Goal: Transaction & Acquisition: Purchase product/service

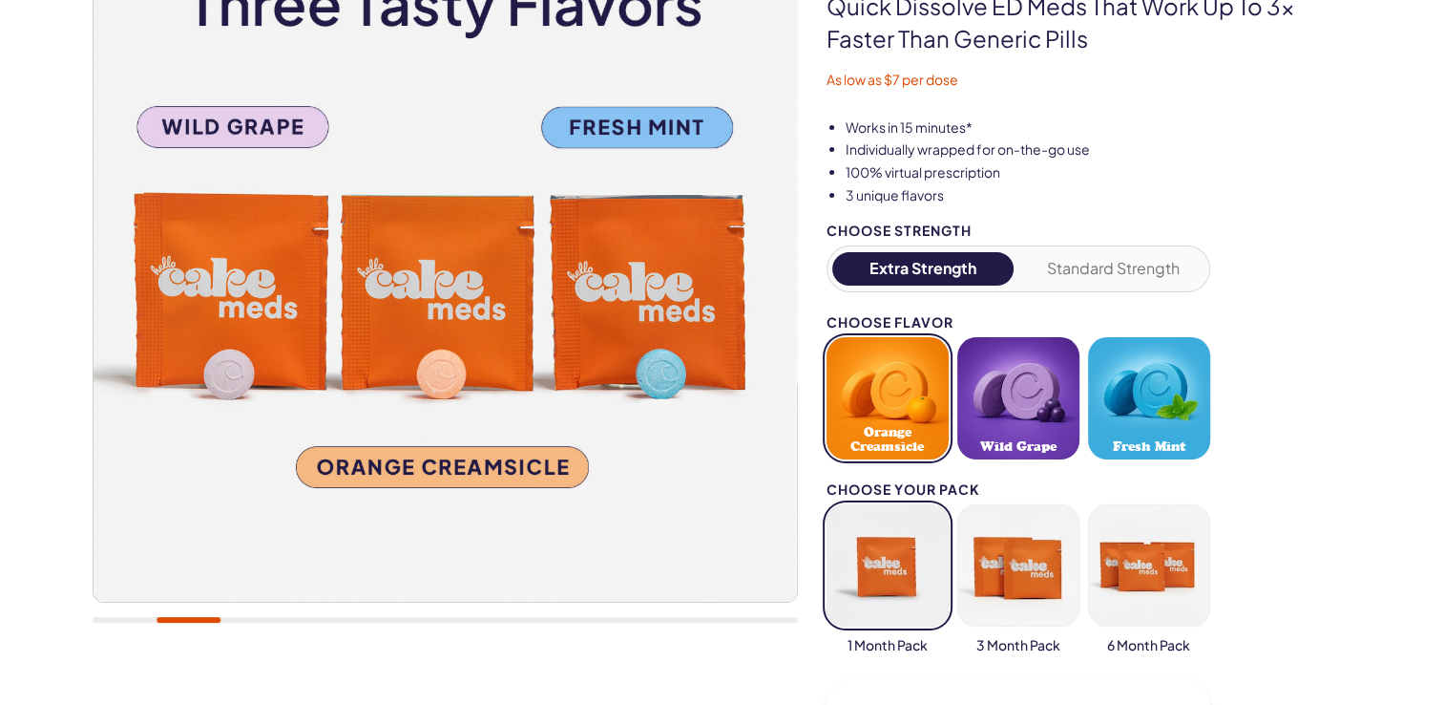
scroll to position [286, 0]
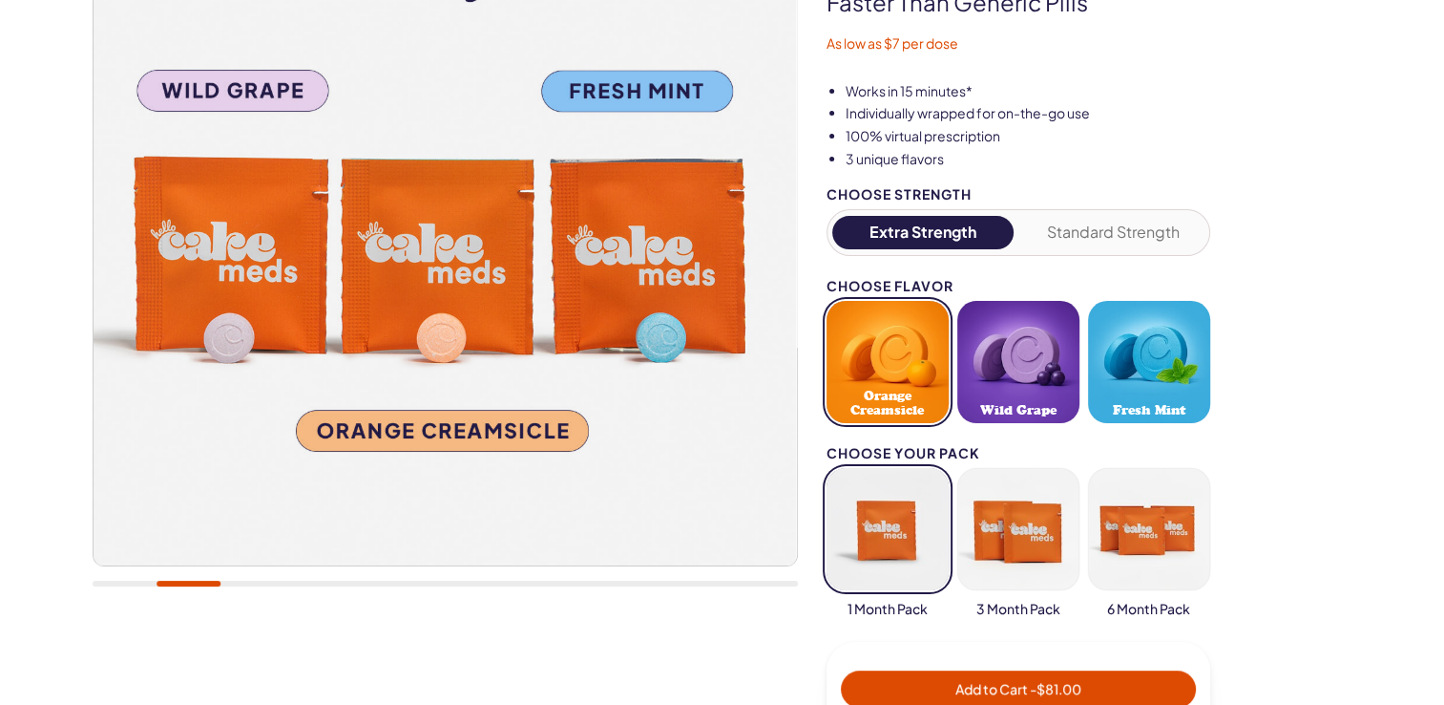
click at [1158, 226] on button "Standard Strength" at bounding box center [1113, 232] width 182 height 33
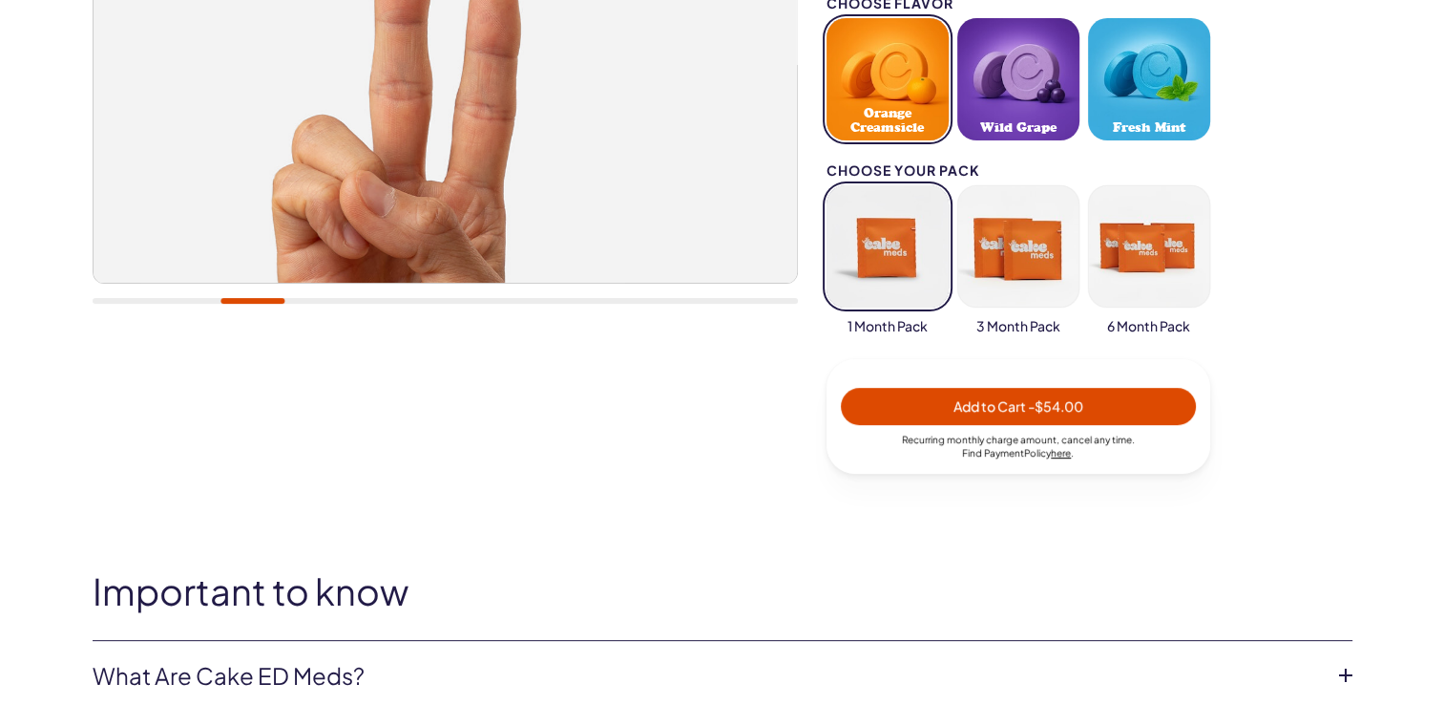
scroll to position [573, 0]
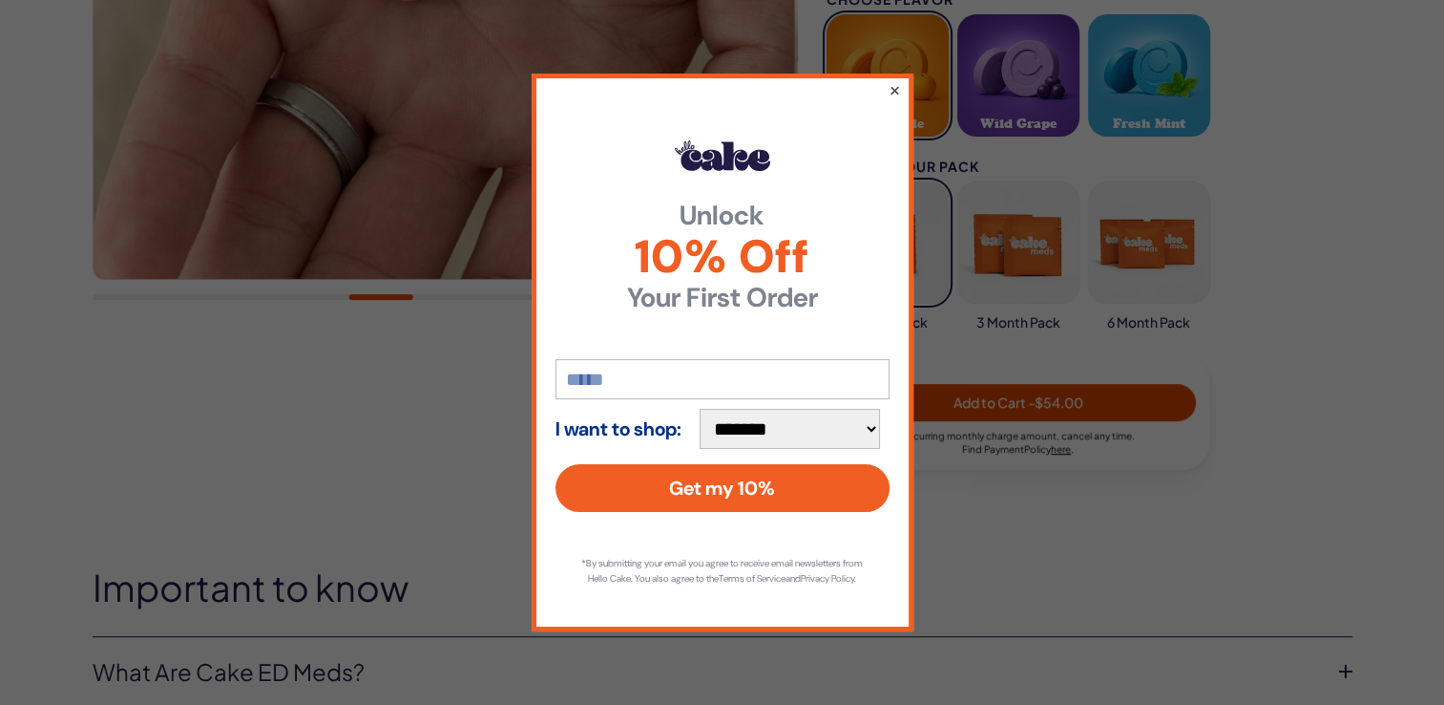
click at [897, 78] on button "×" at bounding box center [894, 89] width 12 height 23
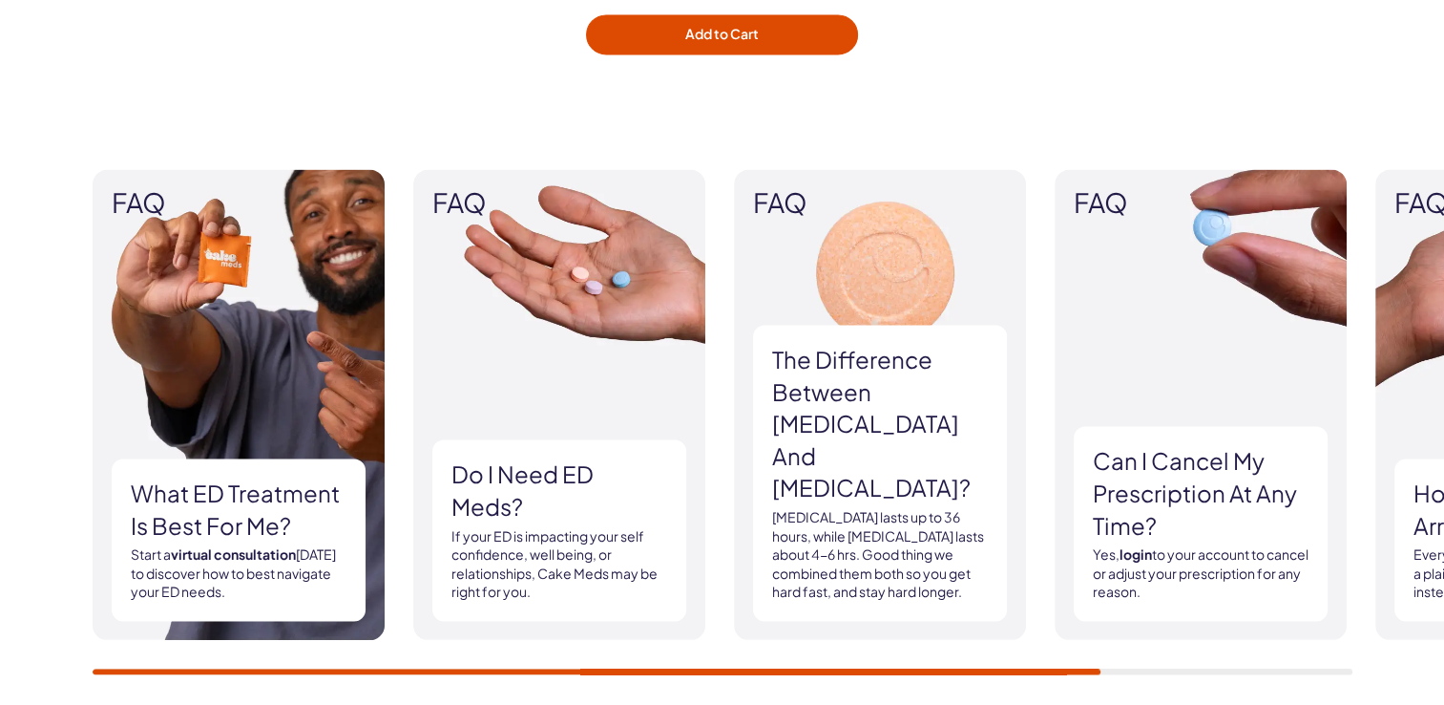
scroll to position [2768, 0]
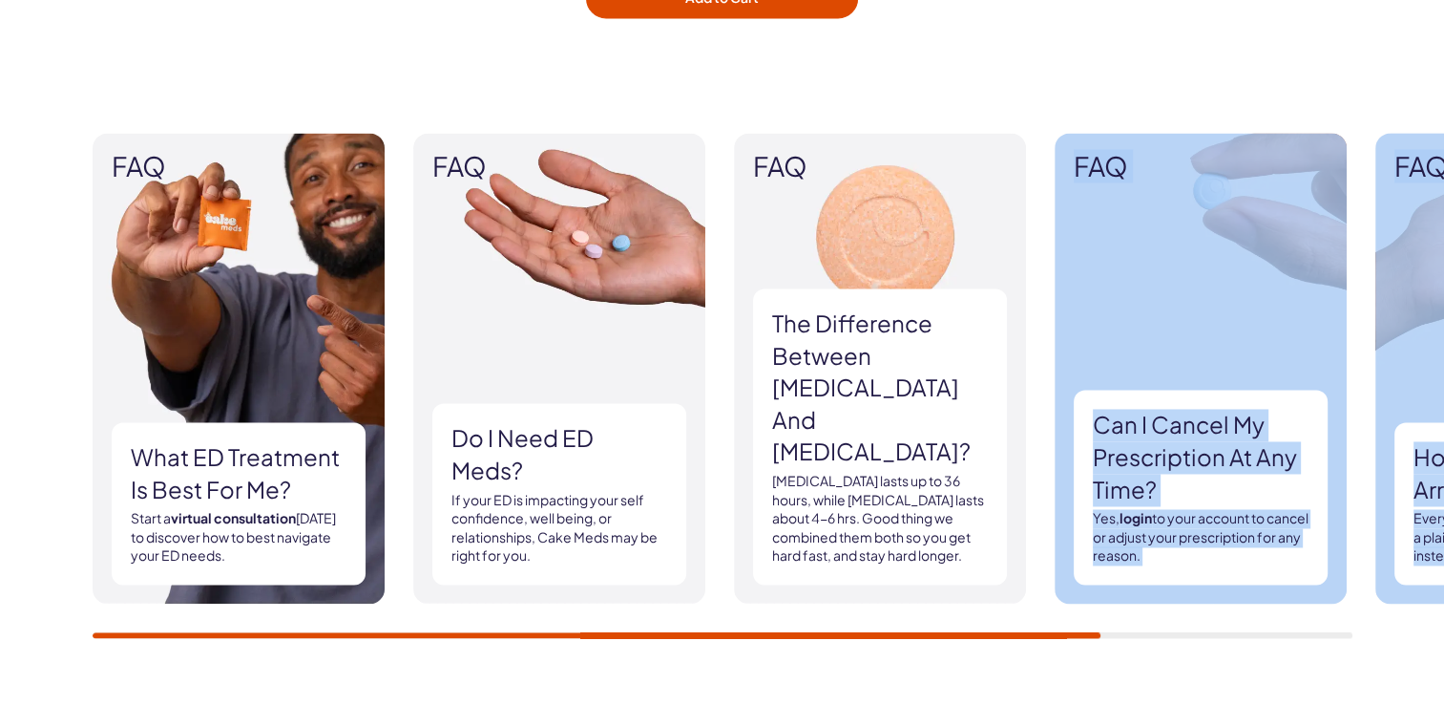
drag, startPoint x: 970, startPoint y: 628, endPoint x: 1155, endPoint y: 586, distance: 189.9
click at [1156, 586] on div "FAQ What ED treatment is best for me? Start a virtual consultation [DATE] to di…" at bounding box center [723, 385] width 1260 height 505
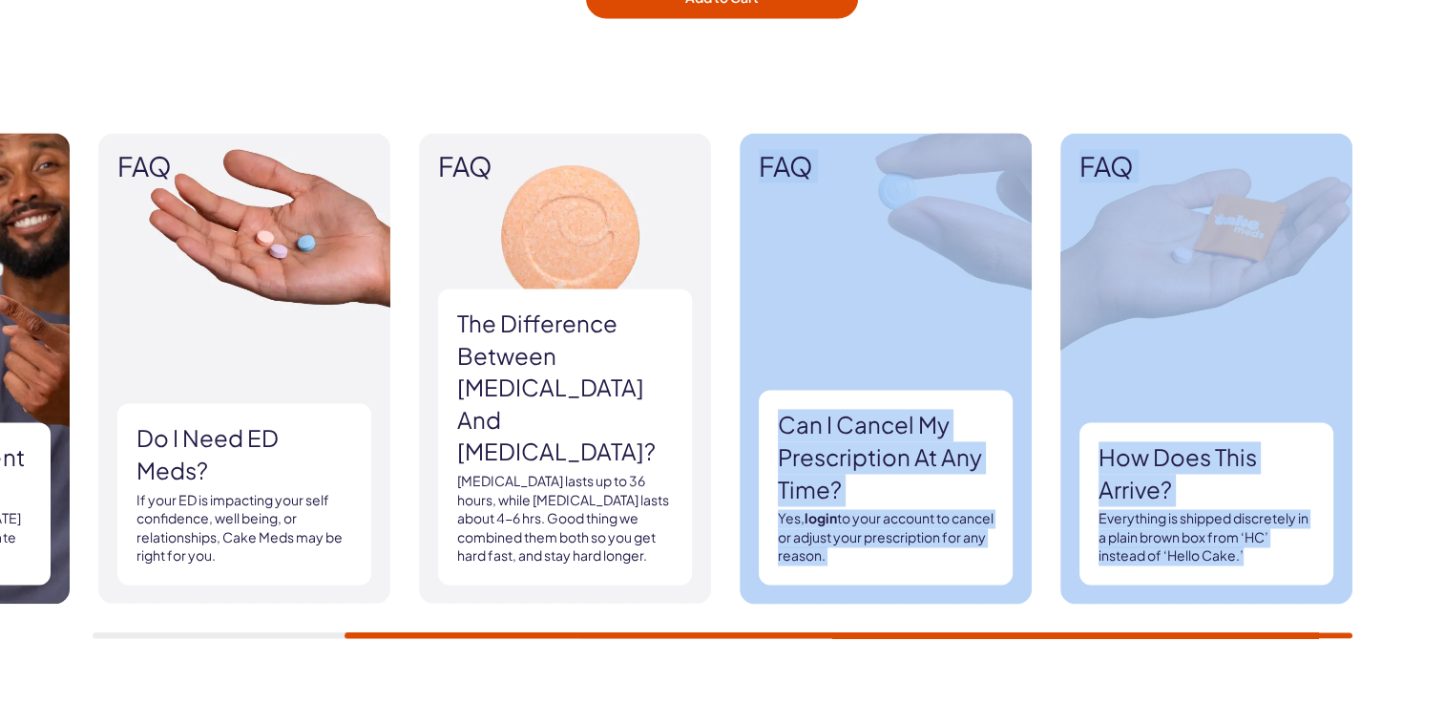
click at [1128, 652] on div "FAQ What ED treatment is best for me? Start a virtual consultation [DATE] to di…" at bounding box center [722, 385] width 1444 height 620
click at [1414, 452] on div "FAQ What ED treatment is best for me? Start a virtual consultation [DATE] to di…" at bounding box center [722, 385] width 1444 height 620
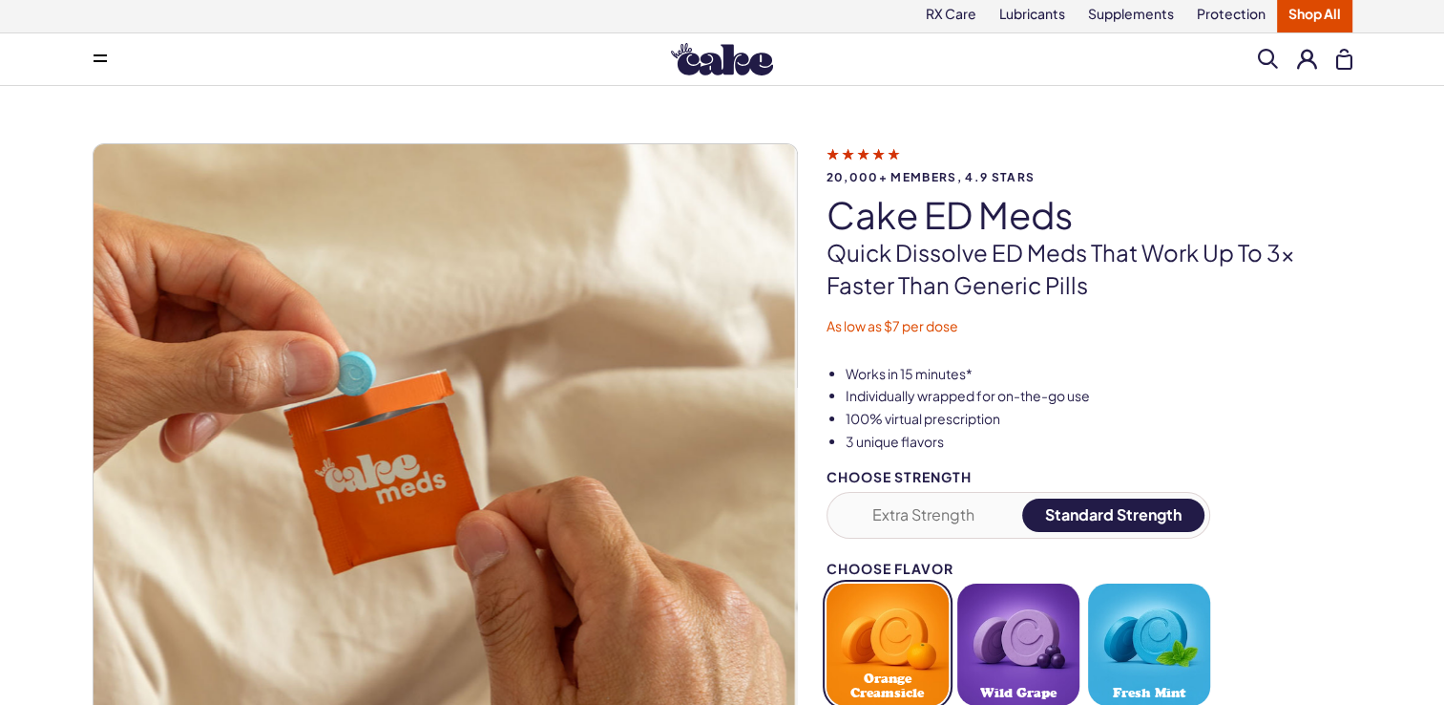
scroll to position [0, 0]
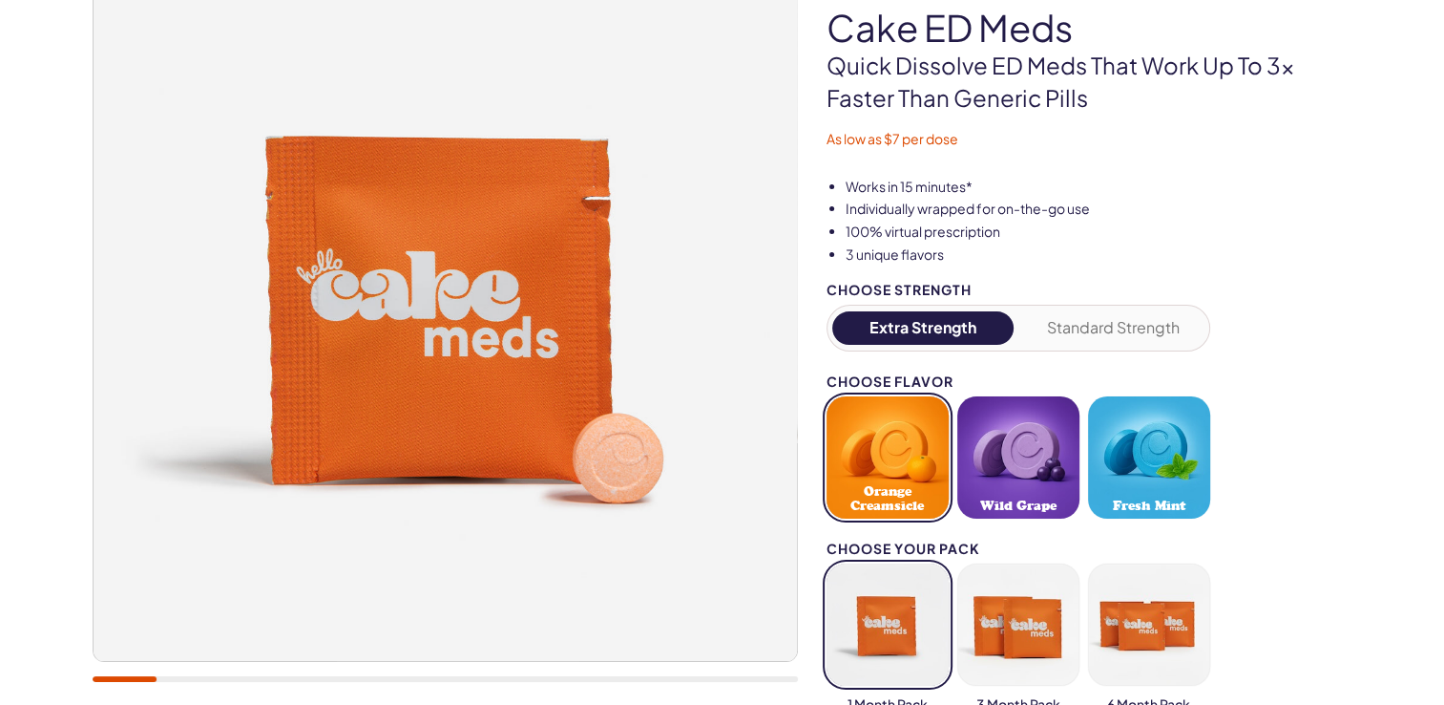
click at [1115, 332] on button "Standard Strength" at bounding box center [1113, 327] width 182 height 33
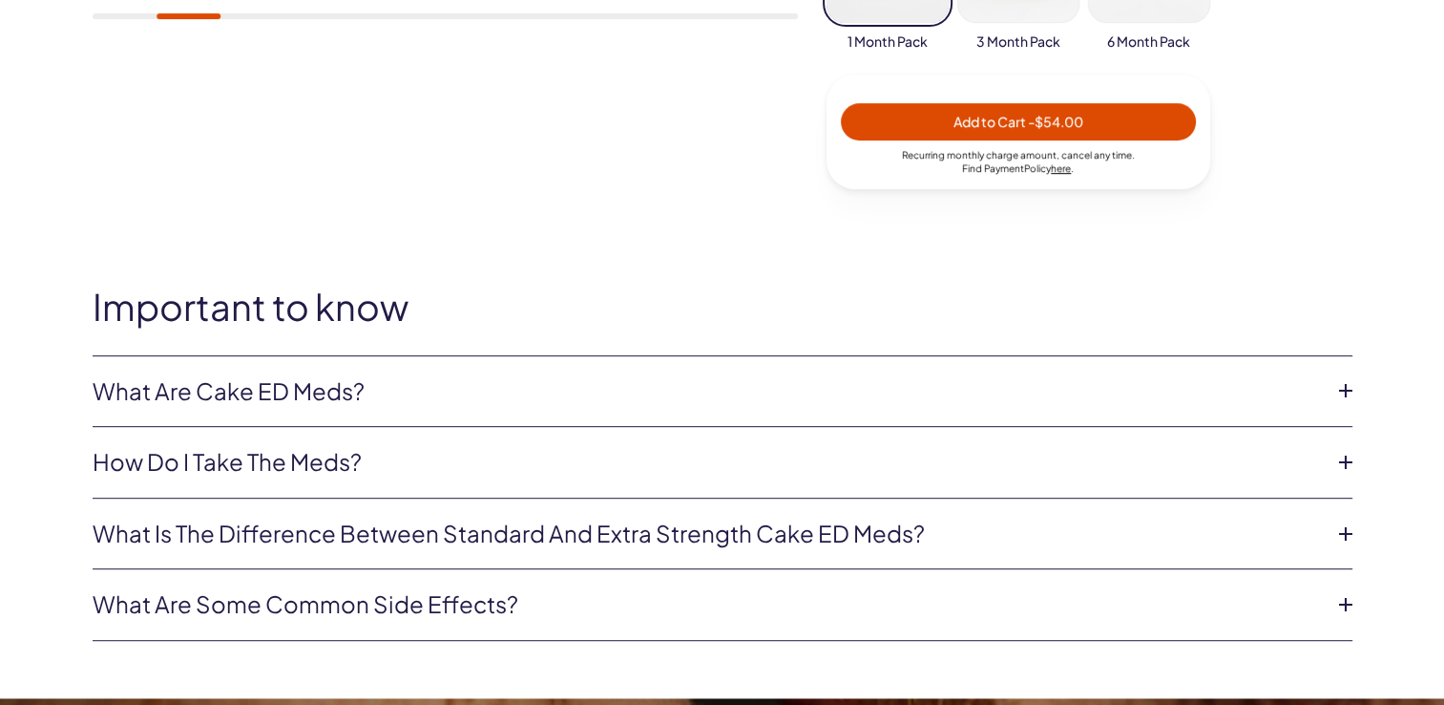
scroll to position [859, 0]
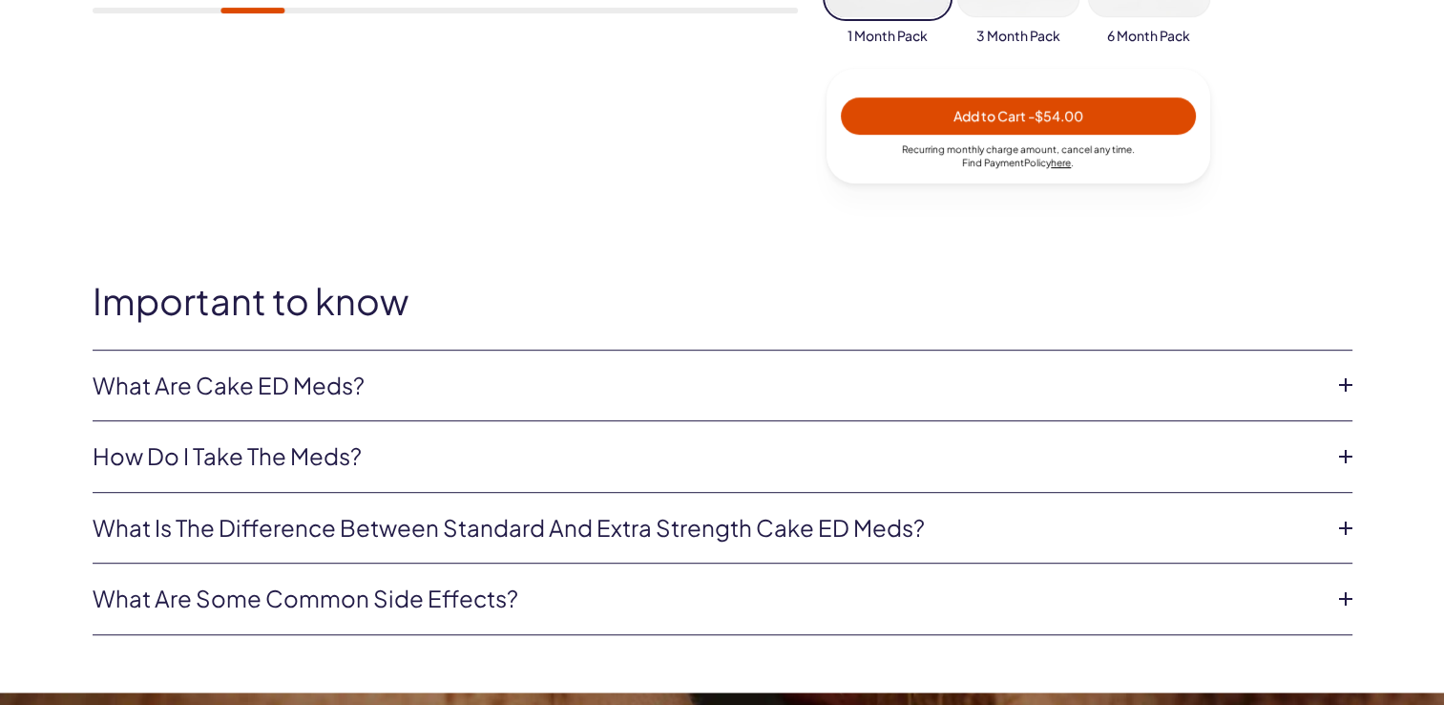
click at [1340, 380] on icon at bounding box center [1346, 384] width 29 height 29
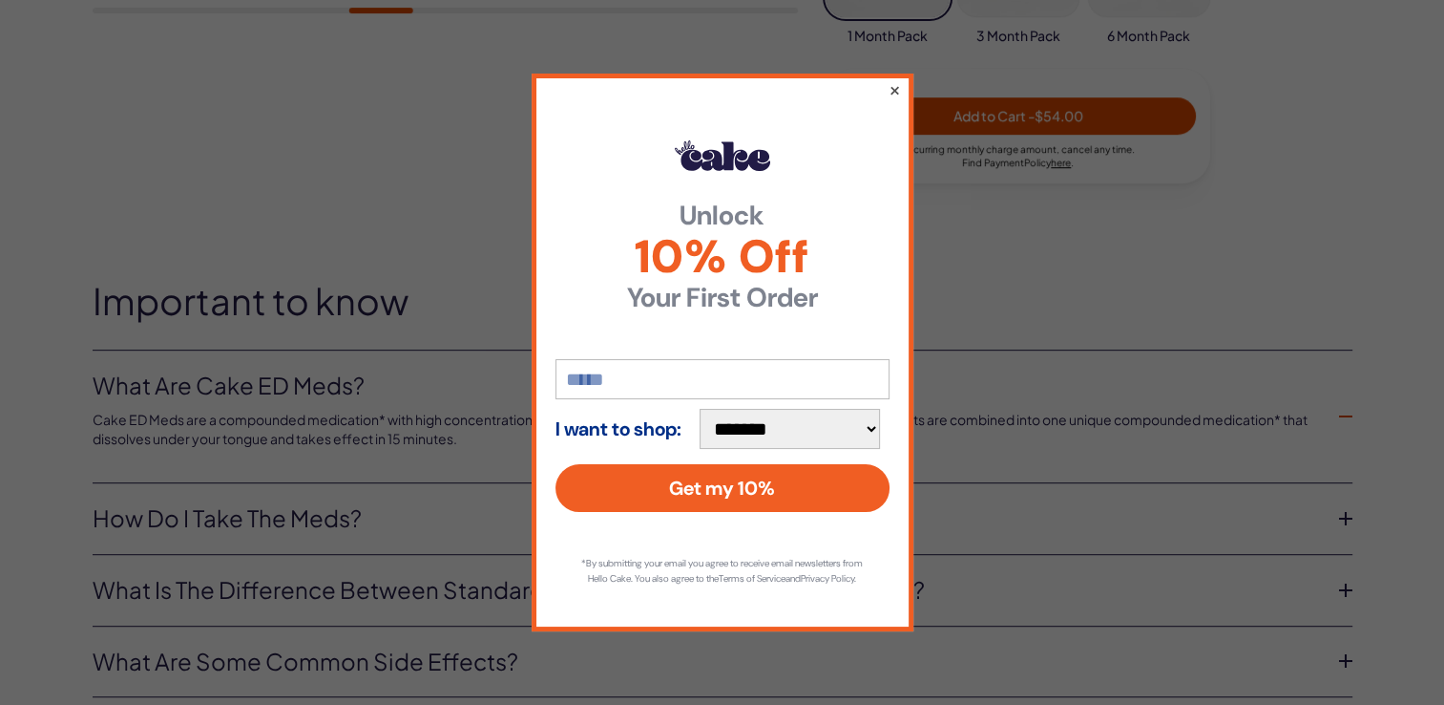
click at [894, 84] on button "×" at bounding box center [894, 89] width 12 height 23
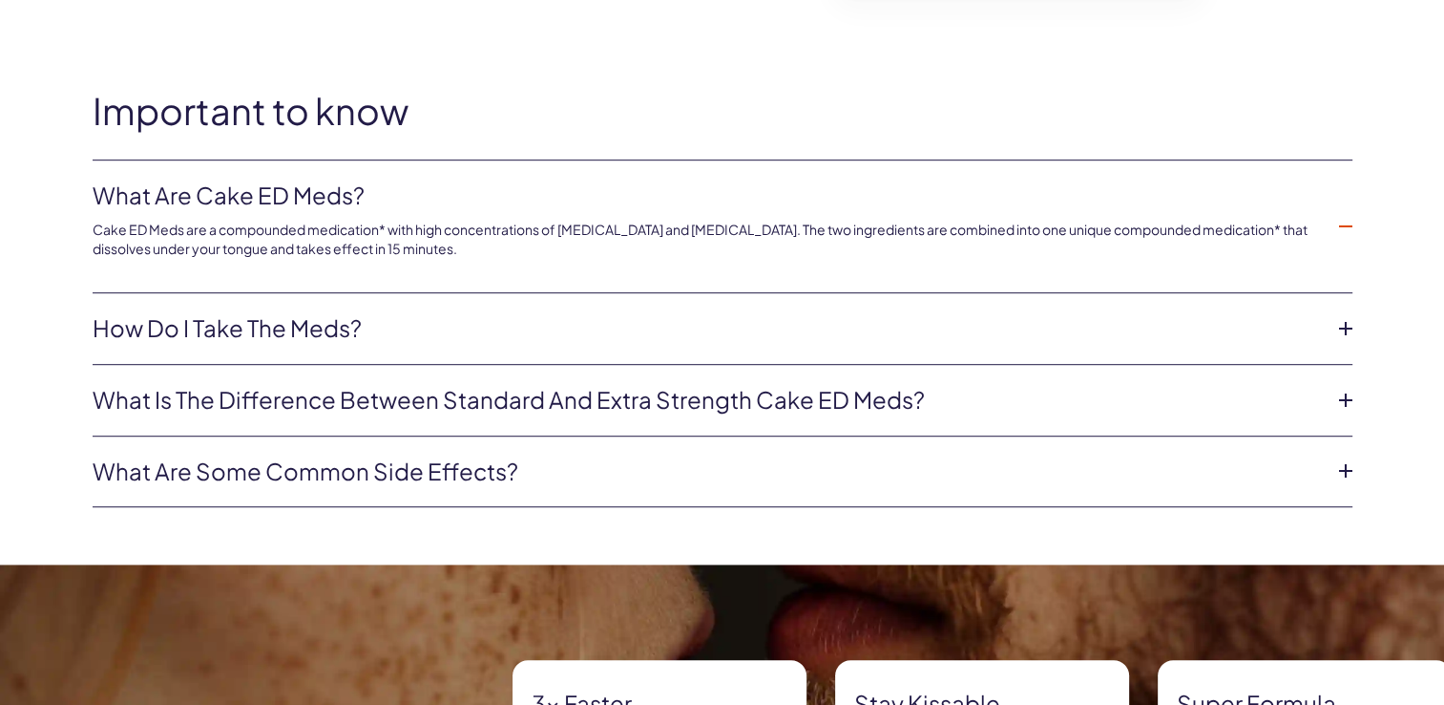
scroll to position [1050, 0]
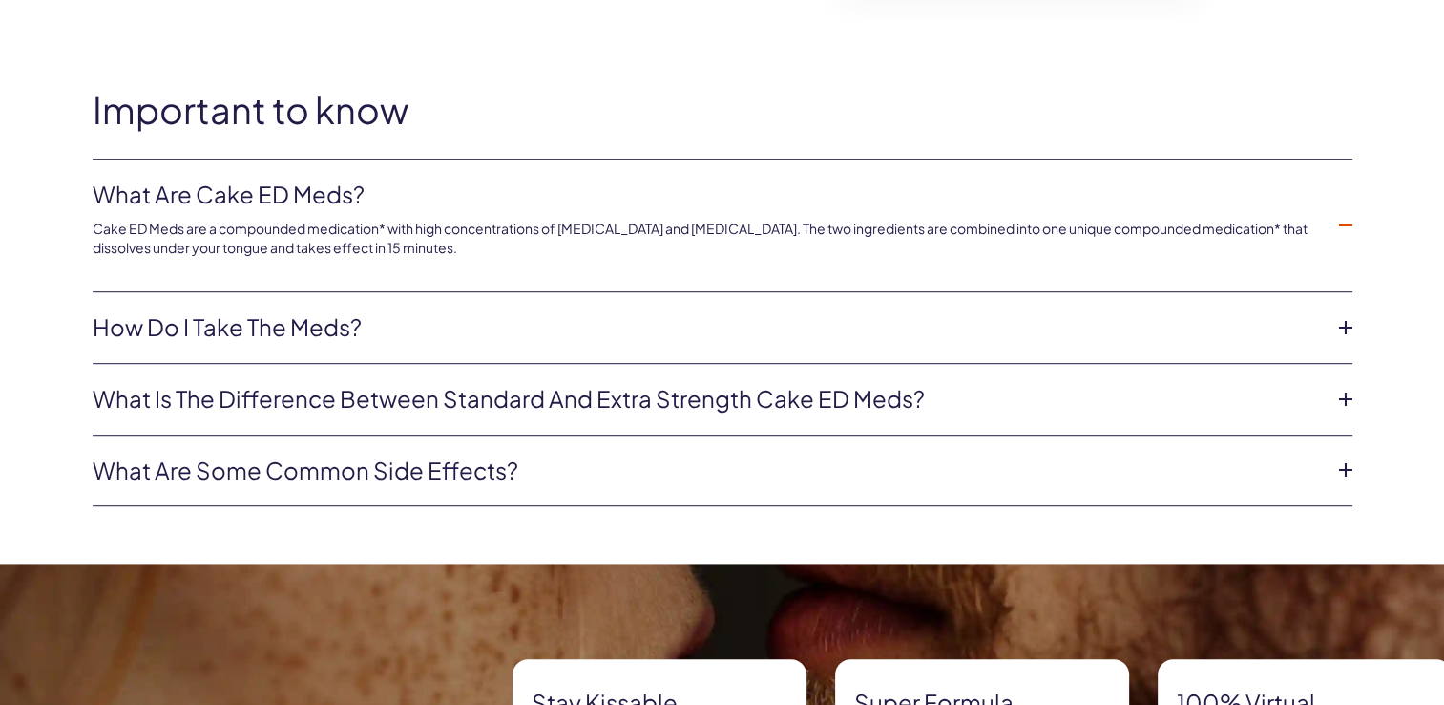
click at [1344, 401] on icon at bounding box center [1346, 399] width 29 height 29
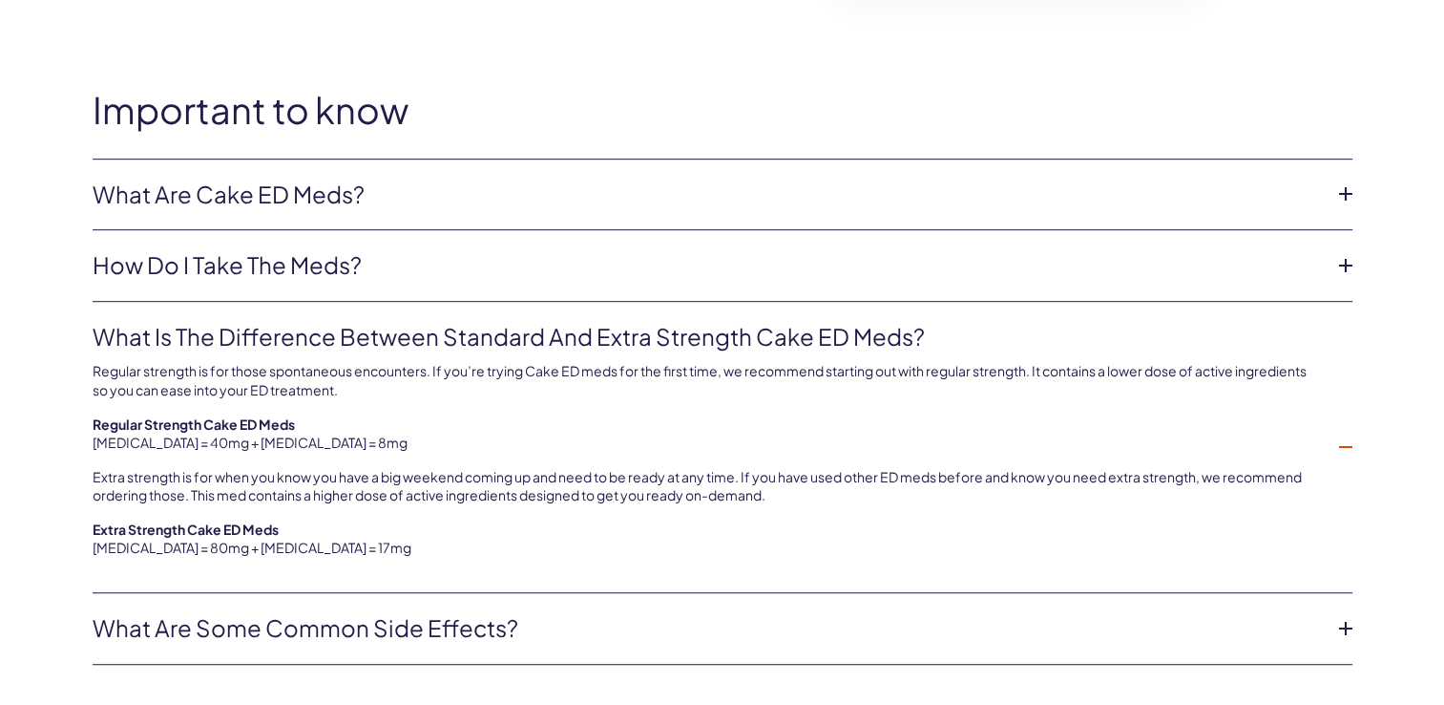
click at [1345, 630] on icon at bounding box center [1346, 628] width 29 height 29
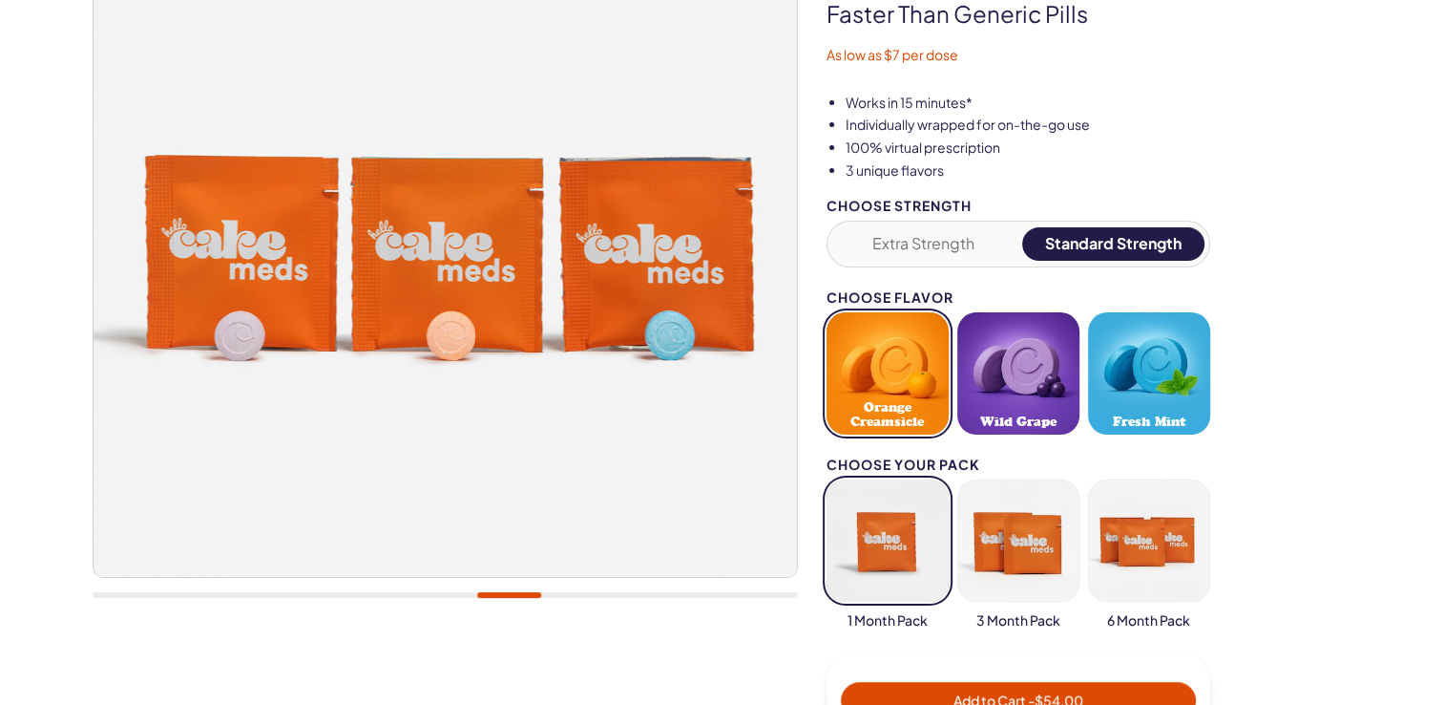
scroll to position [0, 0]
